Goal: Task Accomplishment & Management: Manage account settings

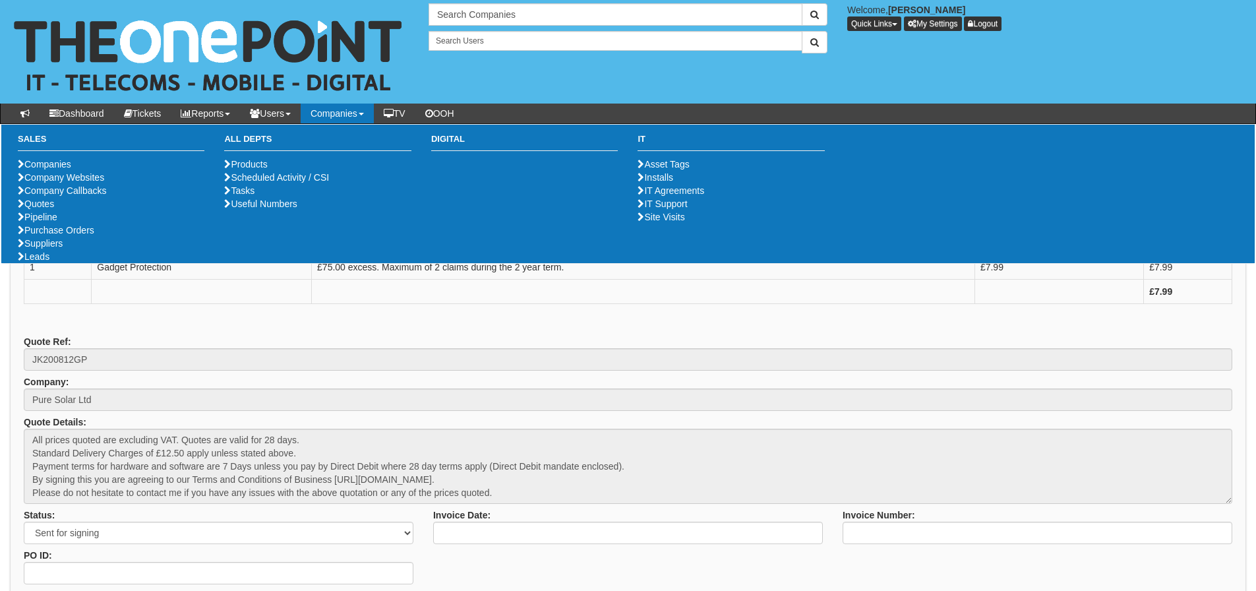
scroll to position [66, 0]
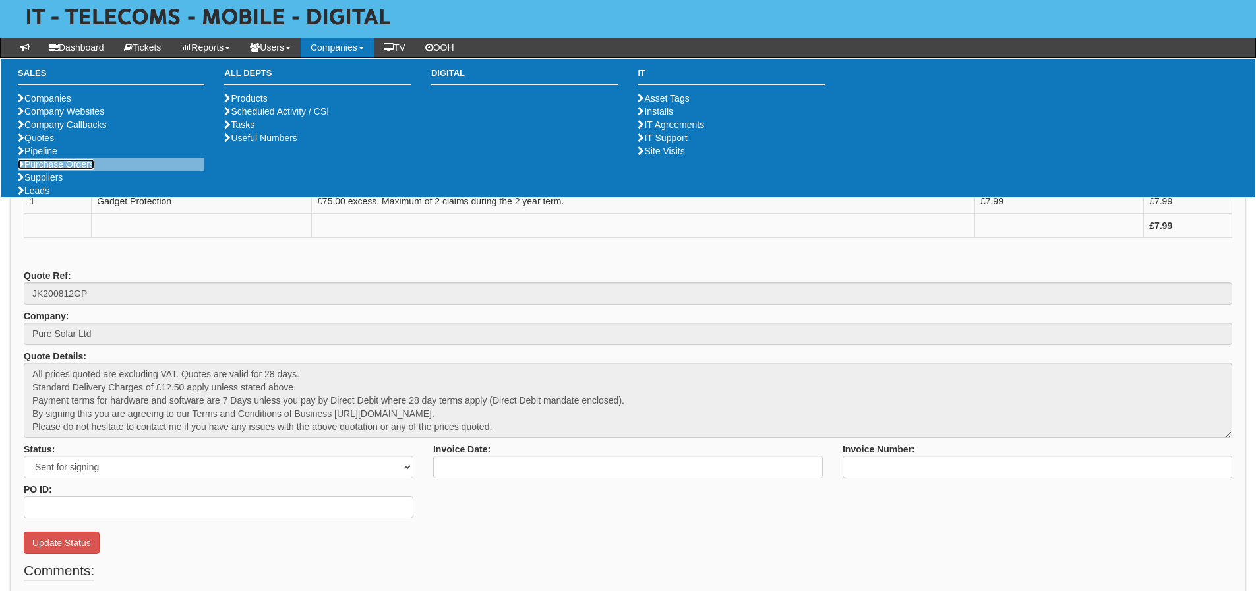
click at [65, 169] on link "Purchase Orders" at bounding box center [56, 164] width 76 height 11
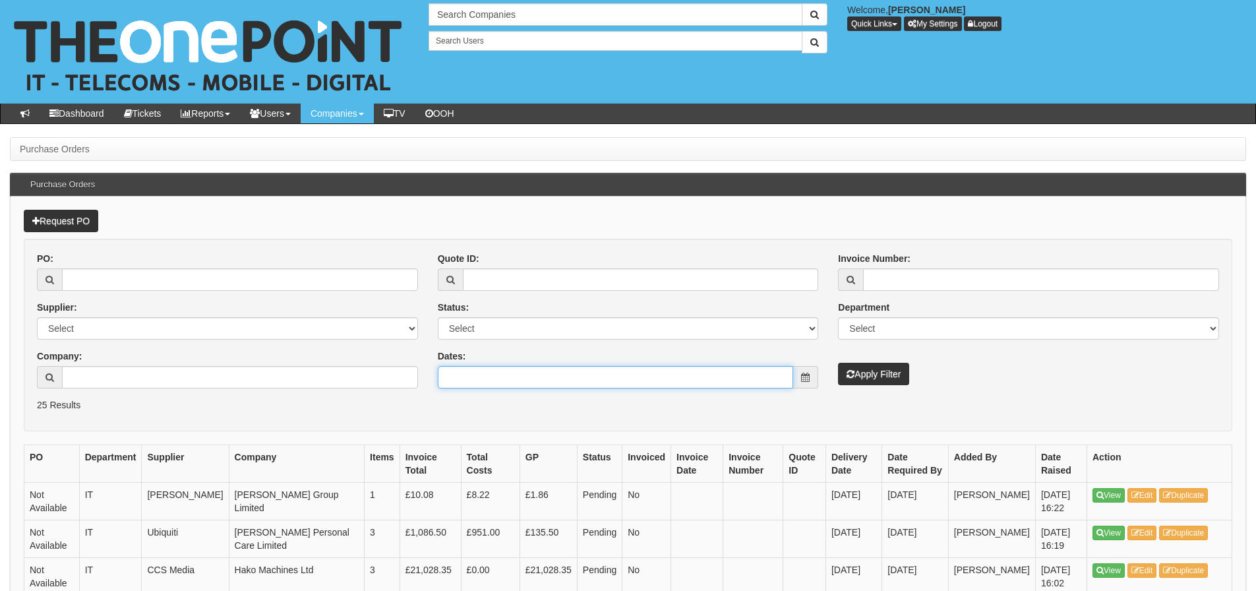
click at [560, 366] on input "Dates:" at bounding box center [616, 377] width 356 height 22
type input "2025-08-11"
type input "2025-07-14"
type input "2025-08-12"
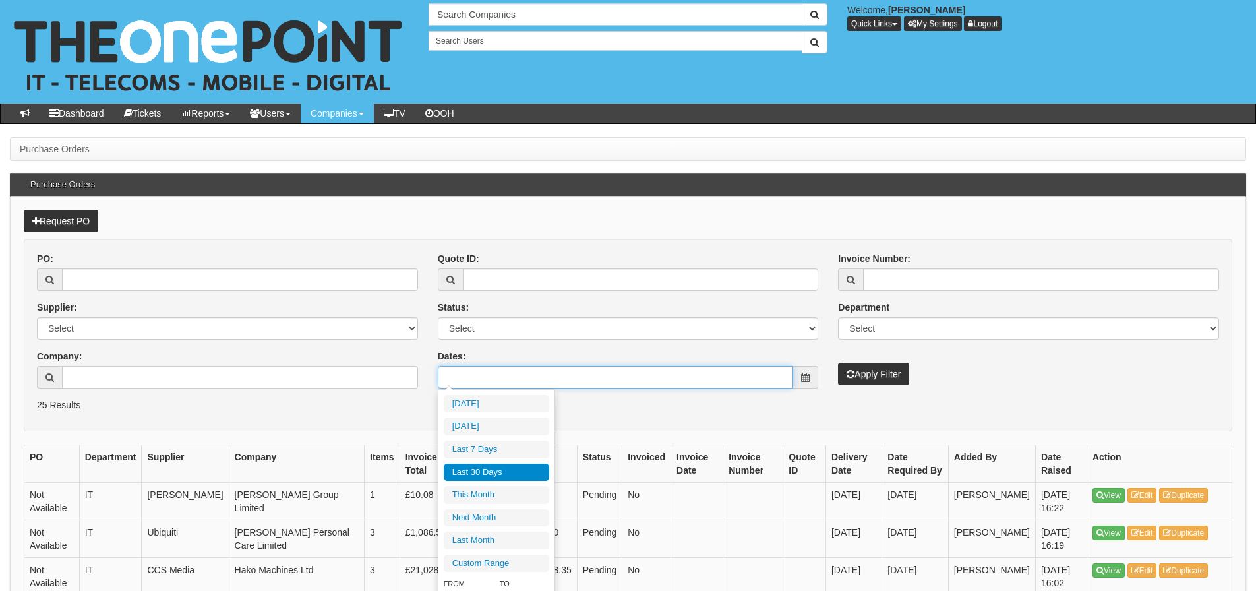
type input "2025-07-14"
click at [495, 470] on li "Last 30 Days" at bounding box center [496, 472] width 105 height 18
type input "2025-07-14 - 2025-08-12"
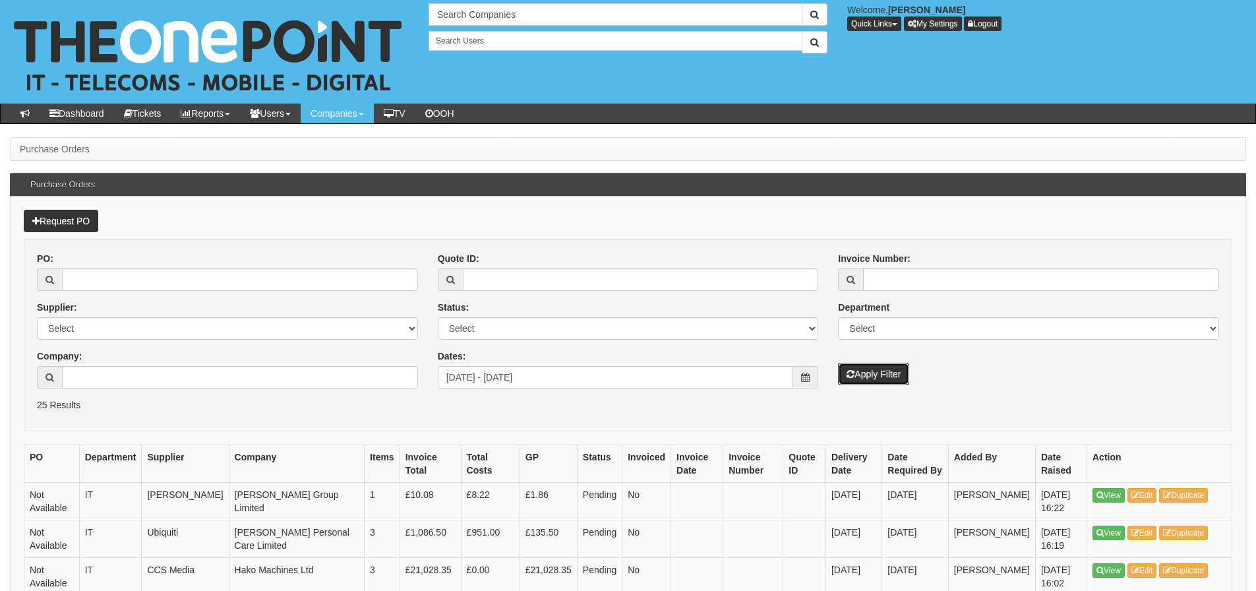
click at [857, 376] on button "Apply Filter" at bounding box center [873, 373] width 71 height 22
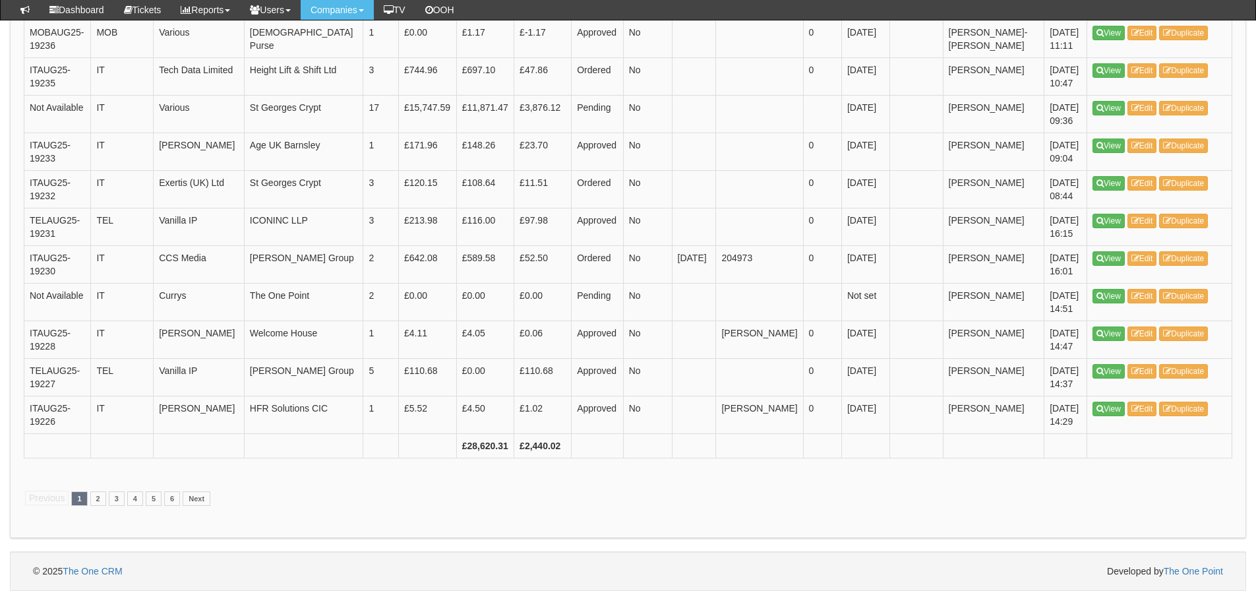
scroll to position [2566, 0]
click at [100, 497] on link "2" at bounding box center [98, 498] width 16 height 14
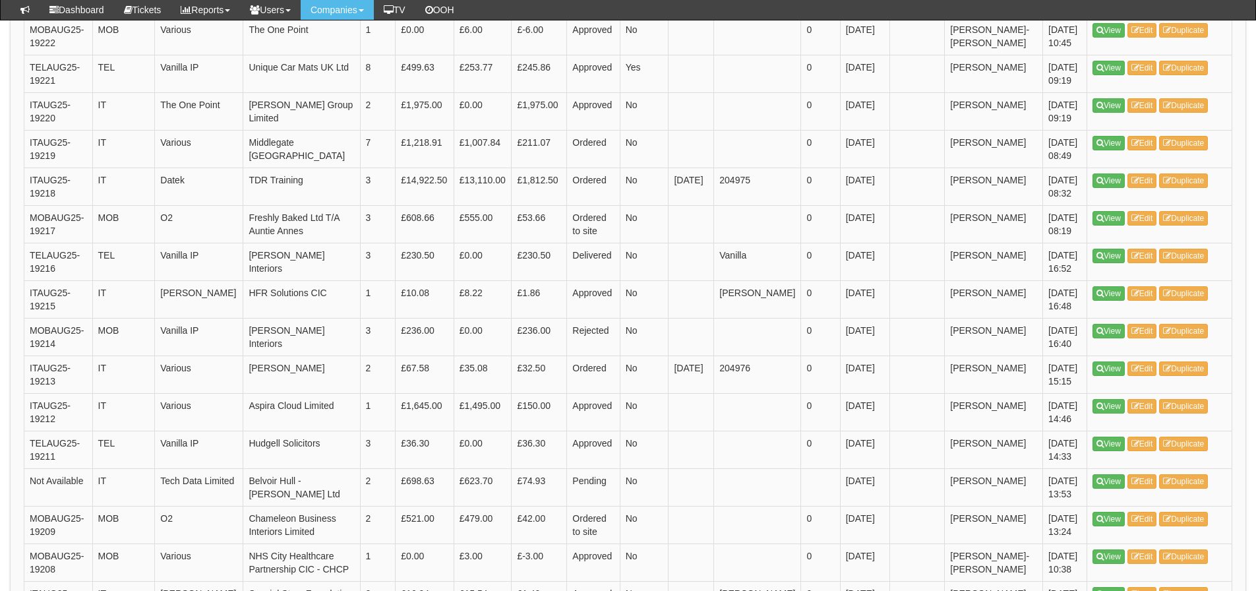
scroll to position [593, 0]
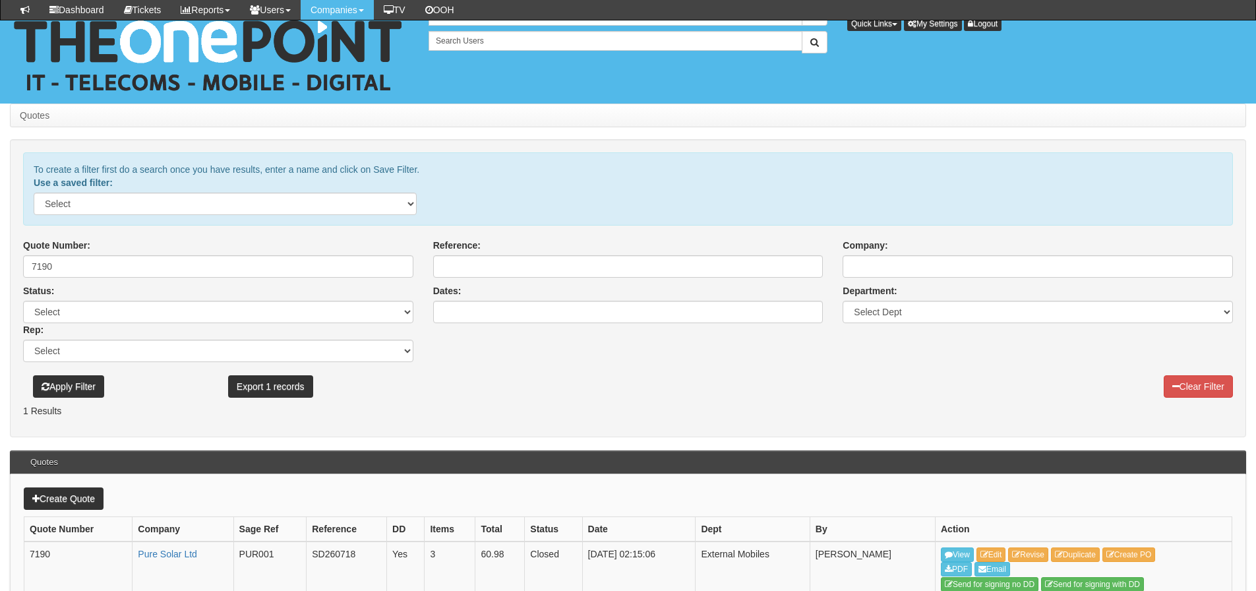
scroll to position [111, 0]
